Goal: Task Accomplishment & Management: Use online tool/utility

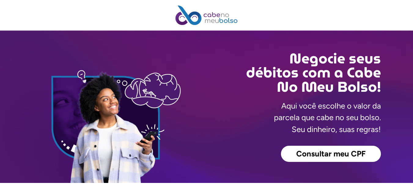
click at [325, 158] on span "Consultar meu CPF" at bounding box center [330, 154] width 69 height 8
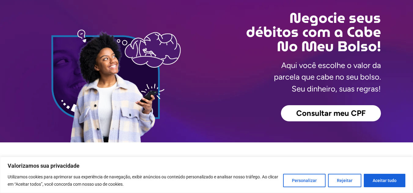
scroll to position [94, 0]
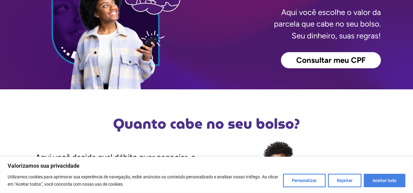
click at [387, 179] on button "Aceitar tudo" at bounding box center [384, 180] width 42 height 13
checkbox input "true"
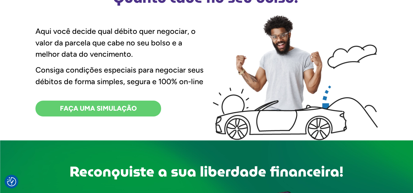
scroll to position [232, 0]
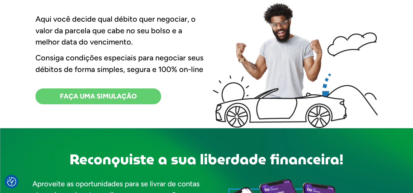
click at [149, 95] on link "FAÇA UMA SIMULAÇÃO" at bounding box center [98, 97] width 126 height 16
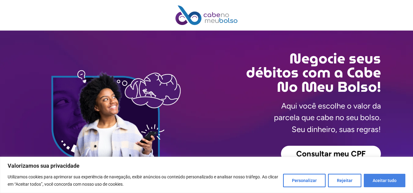
click at [380, 180] on button "Aceitar tudo" at bounding box center [384, 180] width 42 height 13
checkbox input "true"
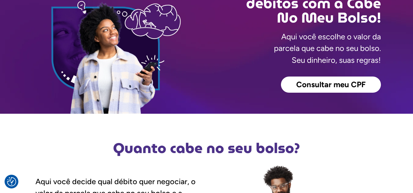
scroll to position [98, 0]
